Goal: Transaction & Acquisition: Purchase product/service

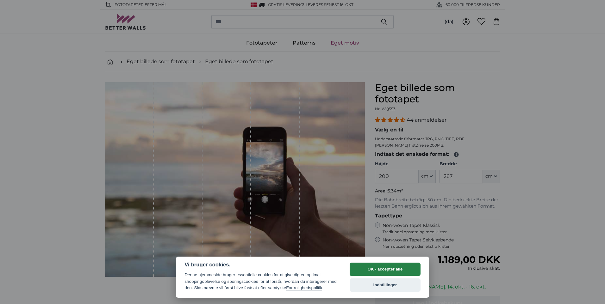
click at [401, 269] on button "OK - accepter alle" at bounding box center [385, 269] width 71 height 13
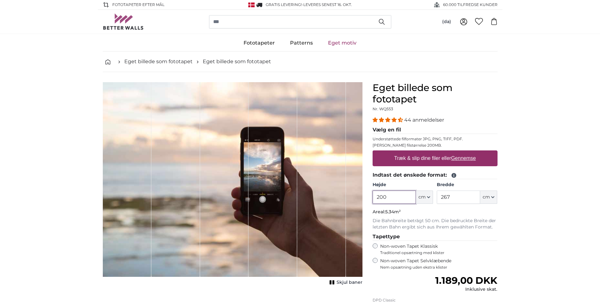
drag, startPoint x: 399, startPoint y: 197, endPoint x: 354, endPoint y: 191, distance: 45.3
click at [354, 191] on product-detail "Afbryd Beskær billede Skjul baner Eget billede som fototapet Nr. WQ553 44 anmel…" at bounding box center [300, 225] width 405 height 307
type input "300"
drag, startPoint x: 459, startPoint y: 200, endPoint x: 434, endPoint y: 199, distance: 25.0
click at [434, 199] on div "Højde 300 ft cm Centimeter (cm) Inches (inch) Feet (ft. in.) [GEOGRAPHIC_DATA] …" at bounding box center [435, 193] width 125 height 22
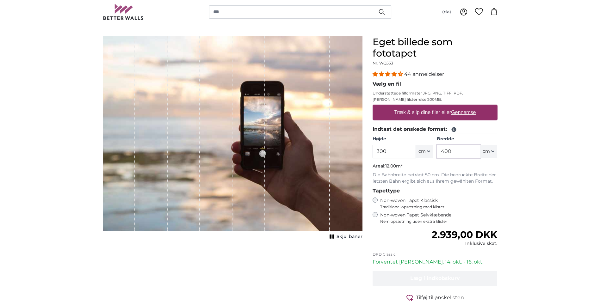
scroll to position [32, 0]
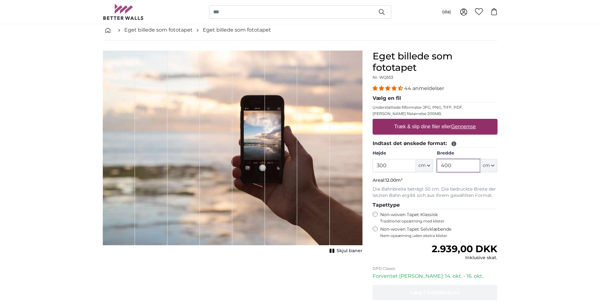
type input "400"
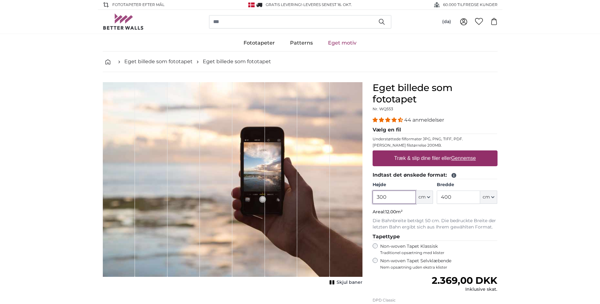
click at [390, 199] on input "300" at bounding box center [394, 197] width 43 height 13
type input "350"
click at [470, 197] on input "400" at bounding box center [458, 197] width 43 height 13
type input "4"
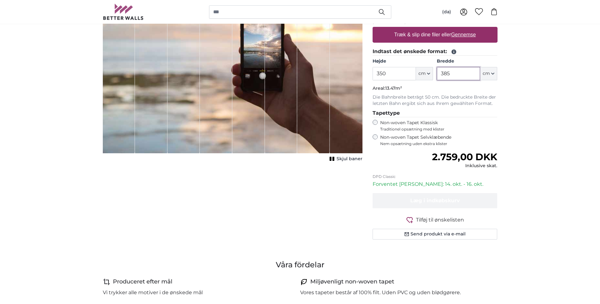
scroll to position [127, 0]
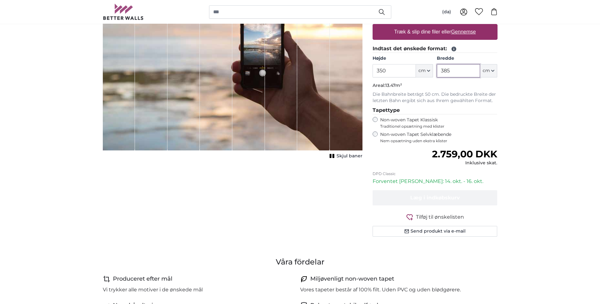
type input "385"
